Goal: Task Accomplishment & Management: Use online tool/utility

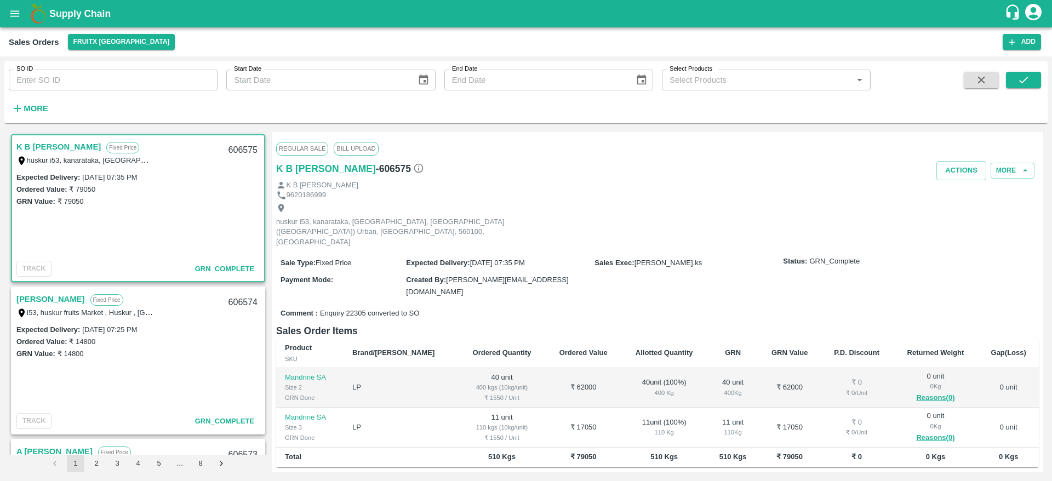
click at [67, 14] on b "Supply Chain" at bounding box center [79, 13] width 61 height 11
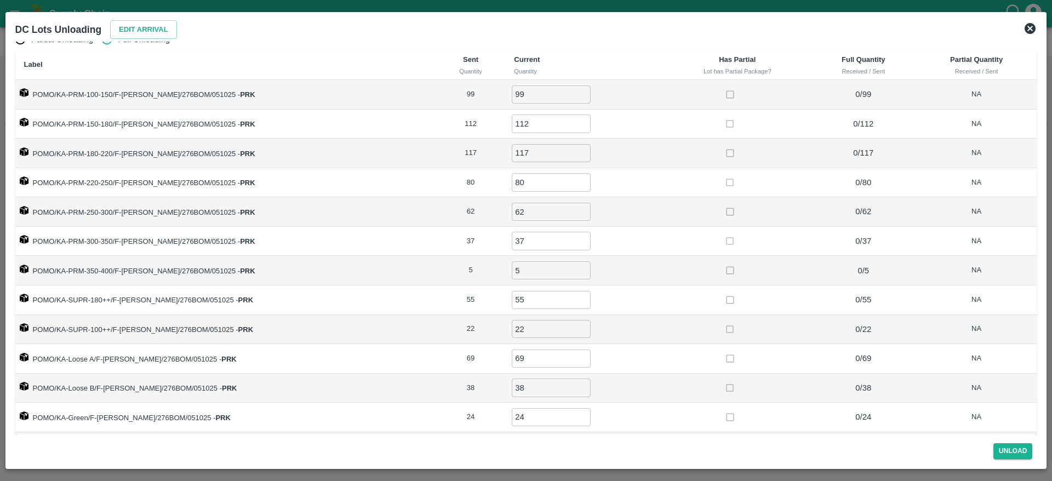
scroll to position [27, 0]
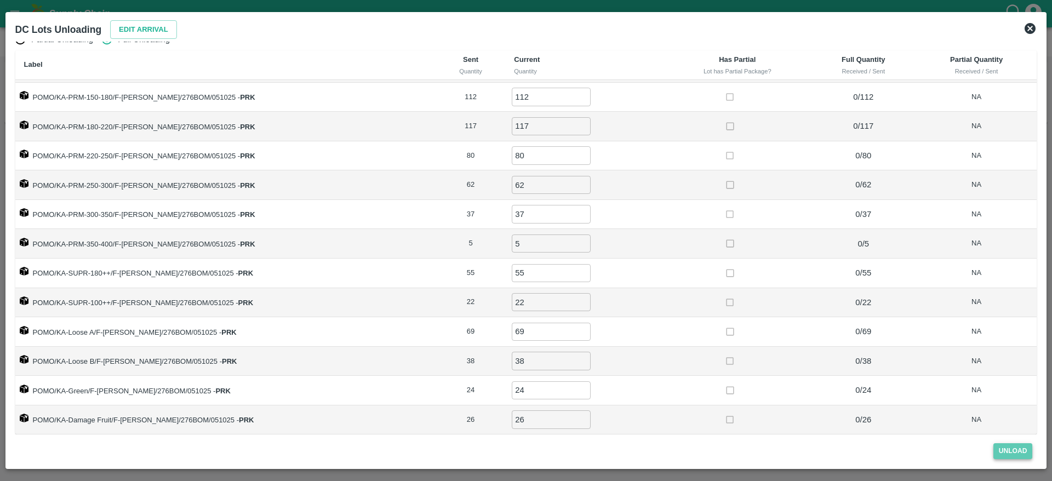
click at [1009, 453] on button "Unload" at bounding box center [1013, 451] width 39 height 16
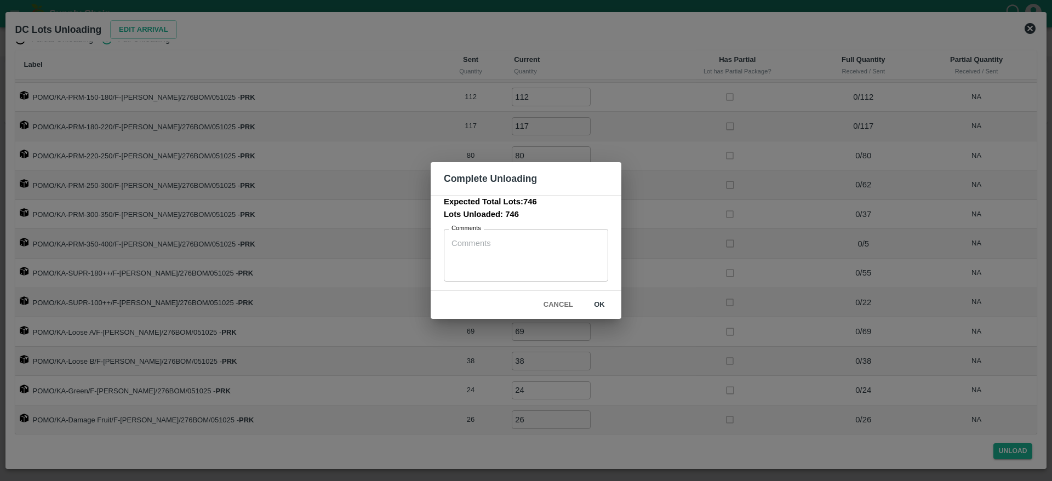
click at [604, 304] on button "ok" at bounding box center [599, 304] width 35 height 19
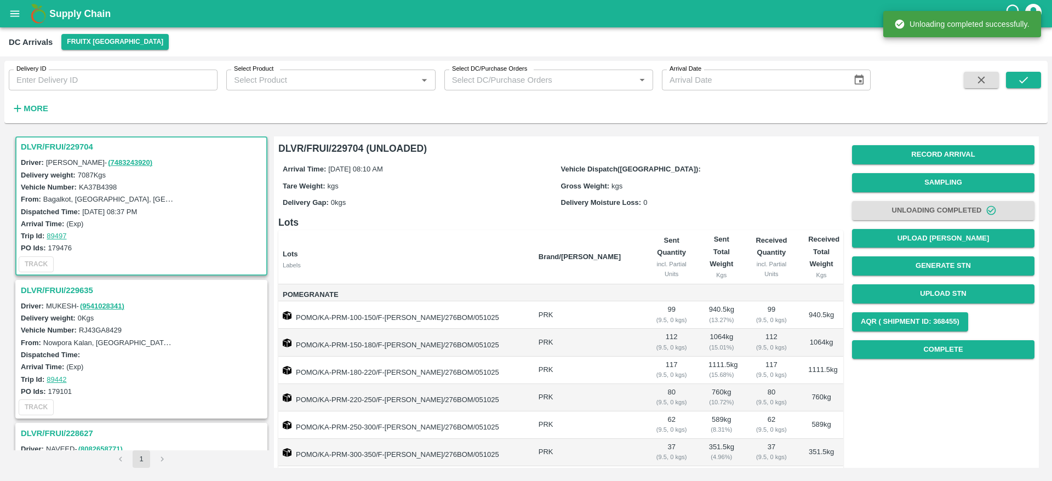
scroll to position [0, 0]
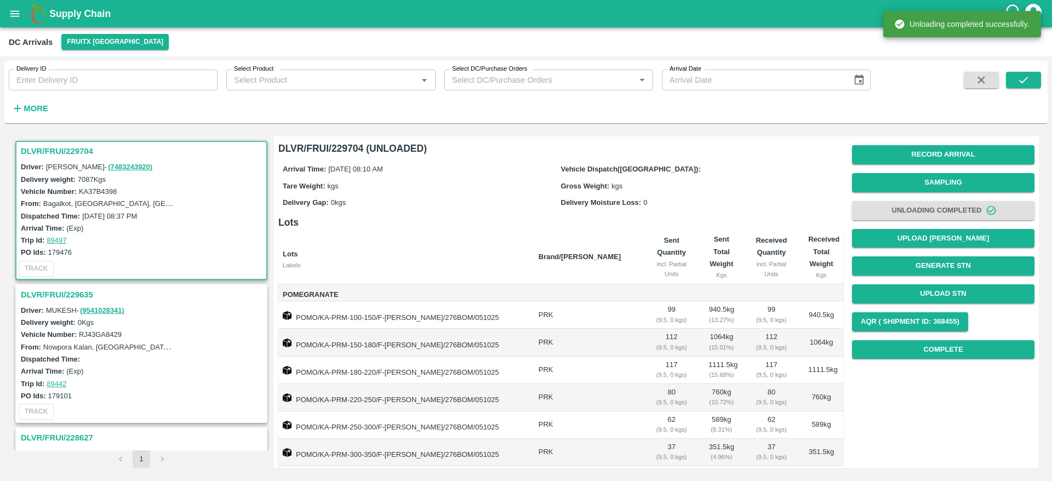
click at [63, 155] on h3 "DLVR/FRUI/229704" at bounding box center [143, 151] width 244 height 14
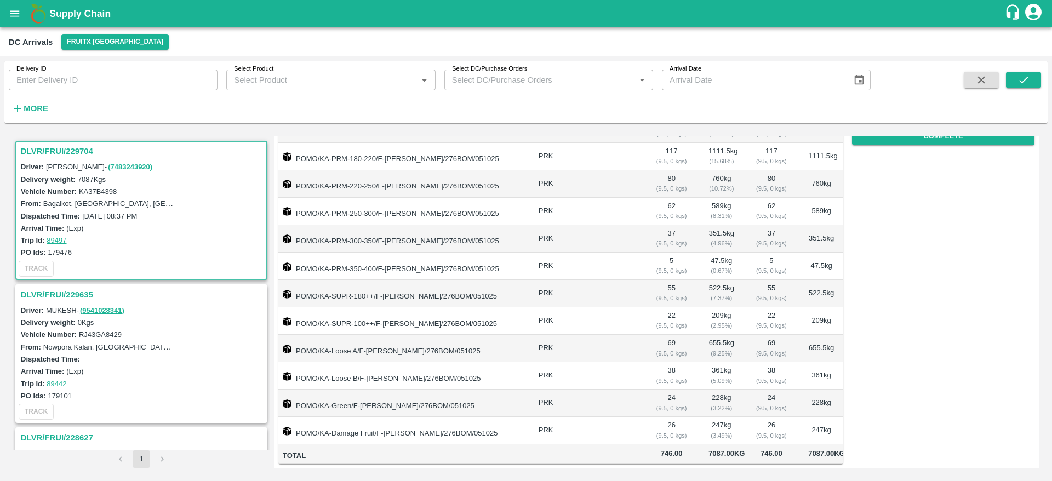
click at [58, 146] on h3 "DLVR/FRUI/229704" at bounding box center [143, 151] width 244 height 14
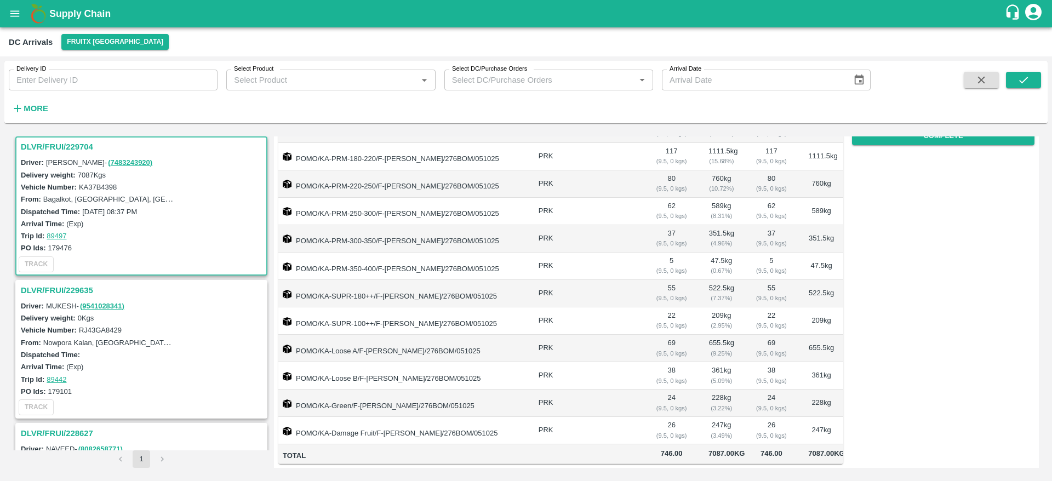
click at [58, 145] on h3 "DLVR/FRUI/229704" at bounding box center [143, 147] width 244 height 14
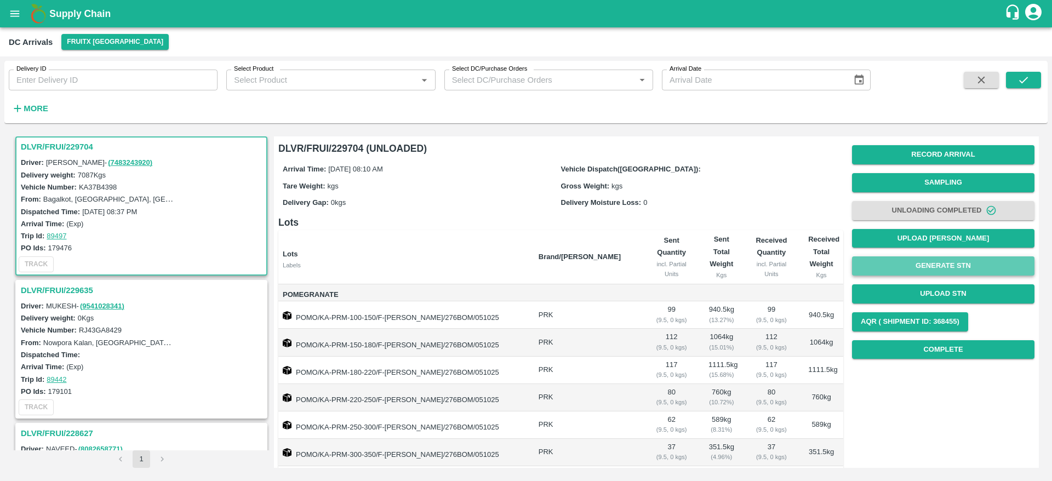
click at [947, 270] on button "Generate STN" at bounding box center [943, 266] width 183 height 19
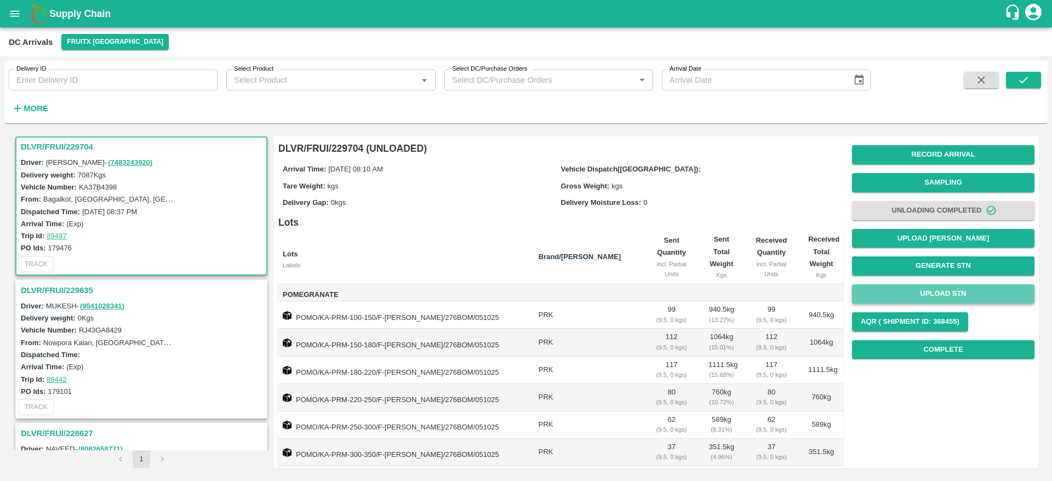
click at [932, 294] on button "Upload STN" at bounding box center [943, 294] width 183 height 19
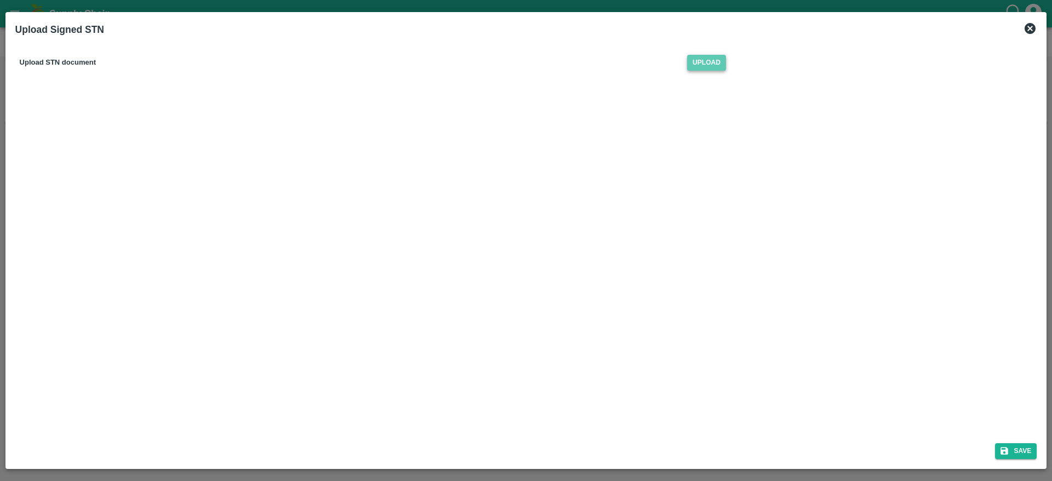
click at [705, 61] on span "Upload" at bounding box center [706, 63] width 39 height 16
click at [0, 0] on input "Upload" at bounding box center [0, 0] width 0 height 0
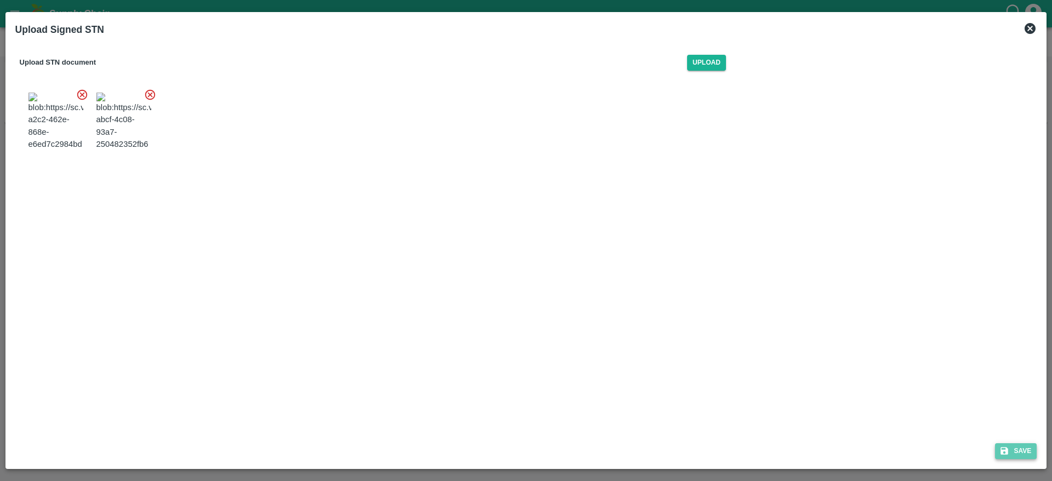
click at [1025, 444] on button "Save" at bounding box center [1016, 451] width 42 height 16
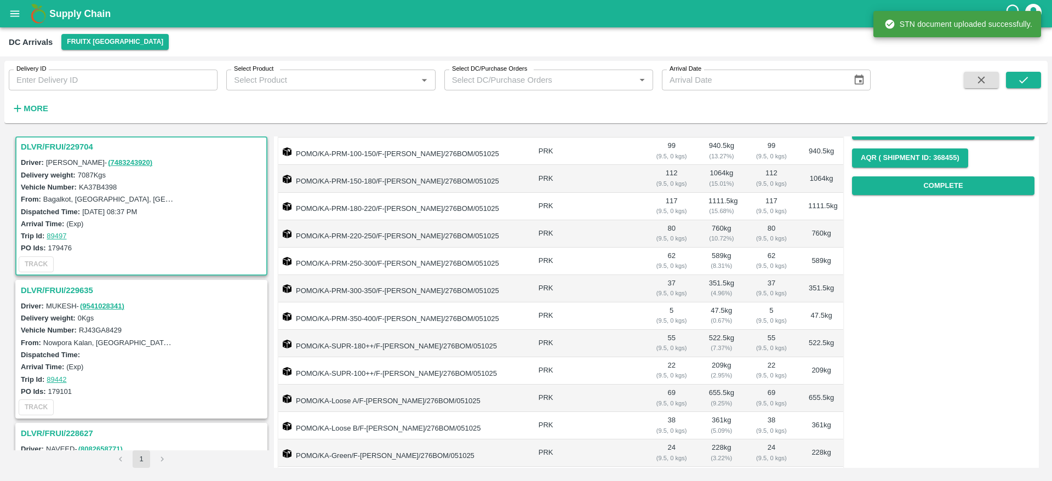
scroll to position [133, 0]
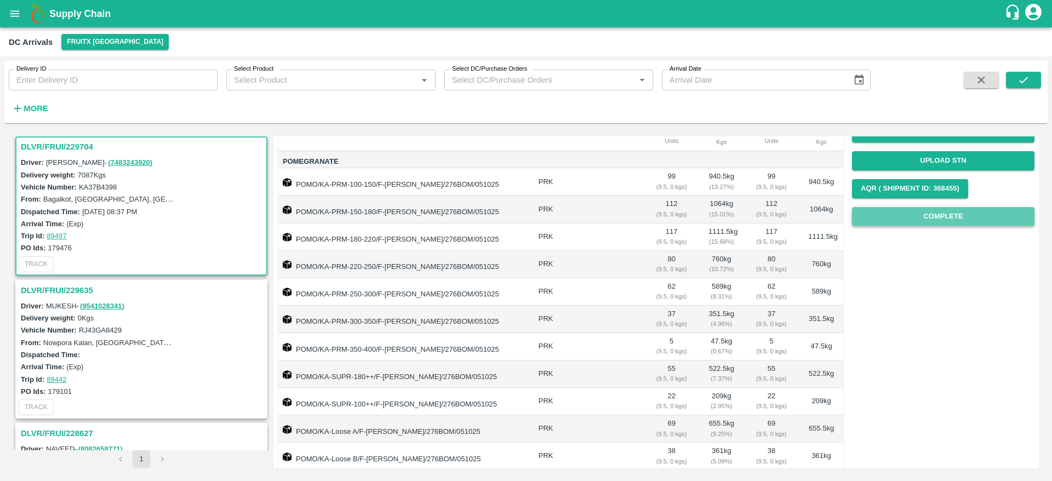
click at [912, 219] on button "Complete" at bounding box center [943, 216] width 183 height 19
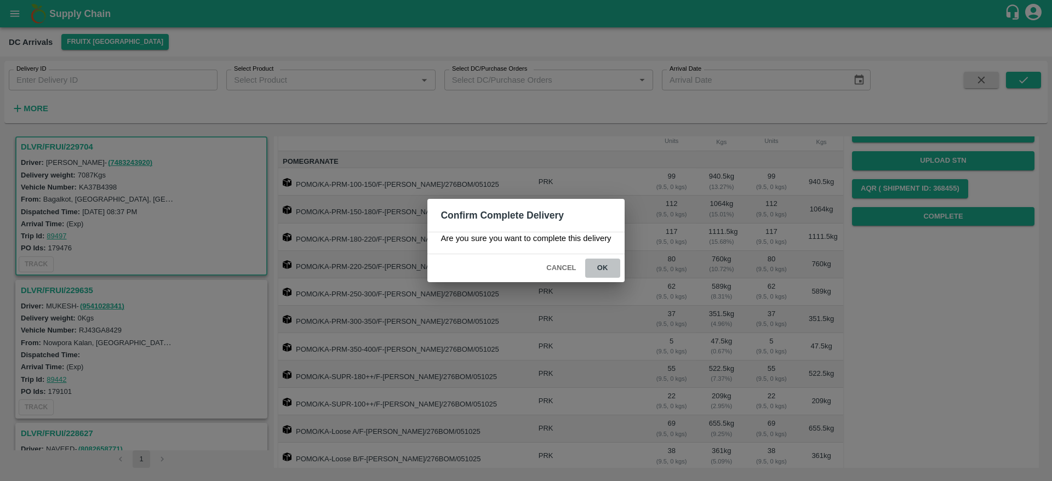
click at [612, 269] on button "ok" at bounding box center [602, 268] width 35 height 19
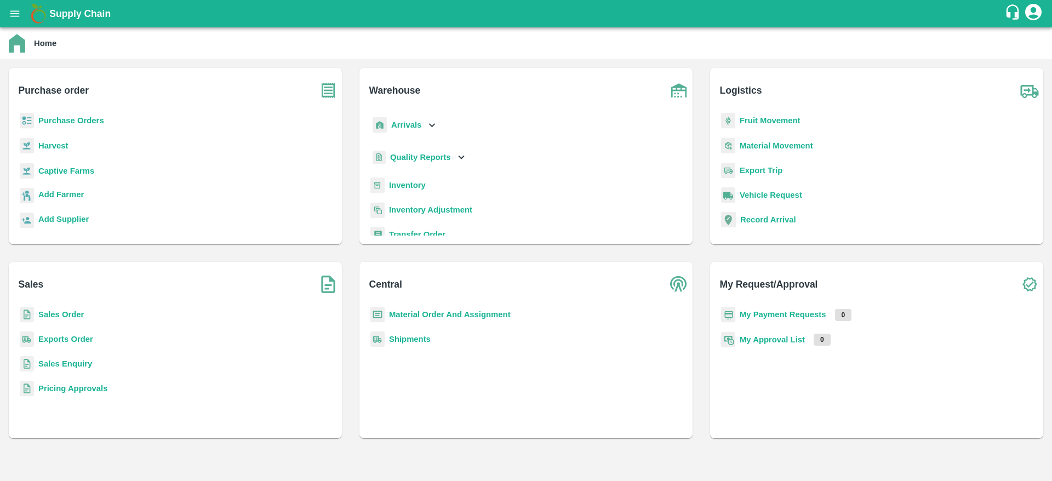
click at [53, 310] on b "Sales Order" at bounding box center [60, 314] width 45 height 9
